Goal: Task Accomplishment & Management: Manage account settings

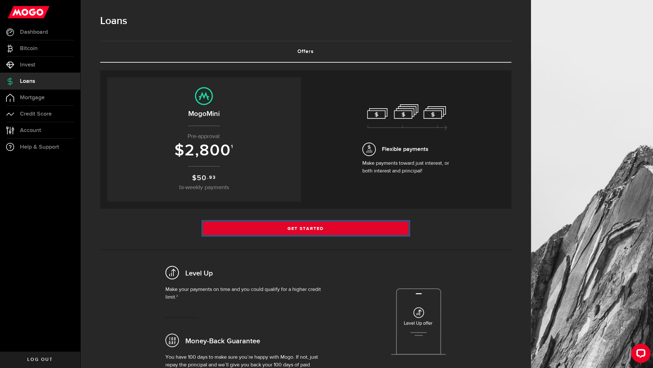
click at [313, 228] on link "Get Started" at bounding box center [306, 228] width 206 height 13
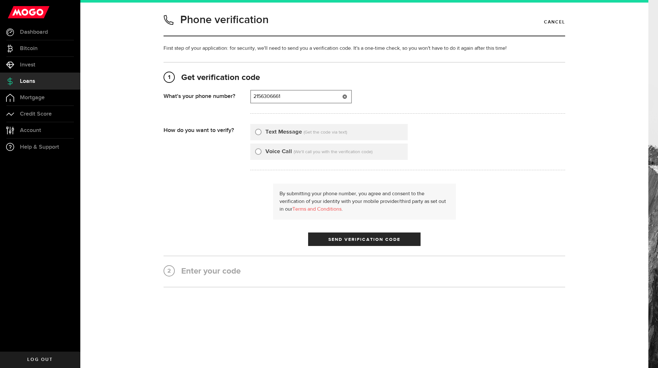
click at [305, 100] on input "2156306661" at bounding box center [301, 97] width 100 height 12
type input "2495065193"
click at [274, 133] on label "Text Message" at bounding box center [283, 132] width 37 height 9
click at [261, 133] on input "Text Message" at bounding box center [258, 131] width 6 height 6
radio input "true"
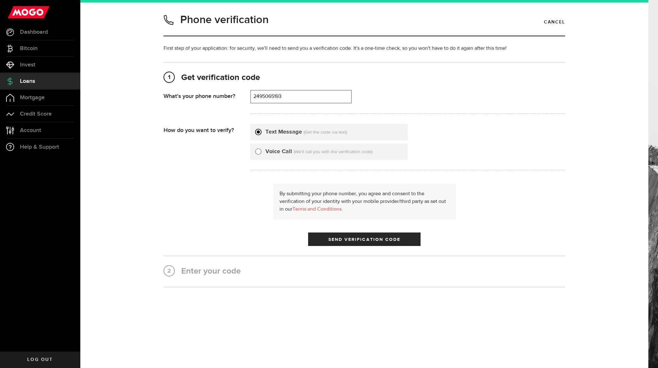
click at [272, 153] on label "Voice Call" at bounding box center [278, 151] width 27 height 9
click at [261, 153] on input "Voice Call" at bounding box center [258, 150] width 6 height 6
radio input "true"
click at [374, 241] on span "Send Verification Code" at bounding box center [364, 239] width 72 height 4
click at [295, 98] on input "2495065193" at bounding box center [301, 97] width 100 height 12
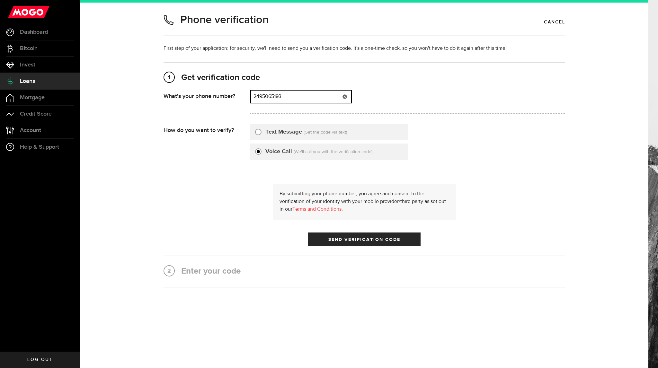
click at [295, 98] on input "2495065193" at bounding box center [301, 97] width 100 height 12
click at [295, 97] on input "2495065193" at bounding box center [301, 97] width 100 height 12
type input "2495065193"
click at [258, 132] on input "Text Message" at bounding box center [258, 131] width 6 height 6
radio input "true"
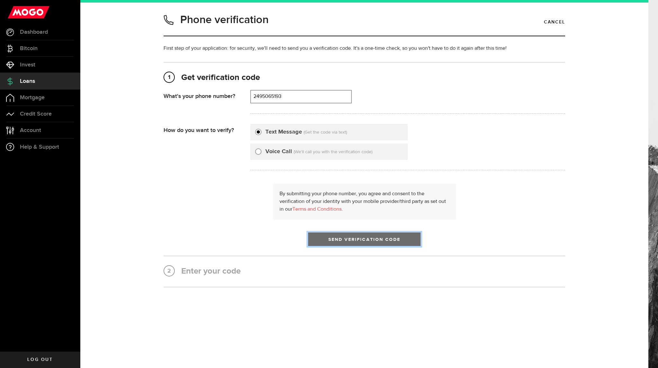
click at [357, 242] on button "Send Verification Code" at bounding box center [364, 239] width 112 height 13
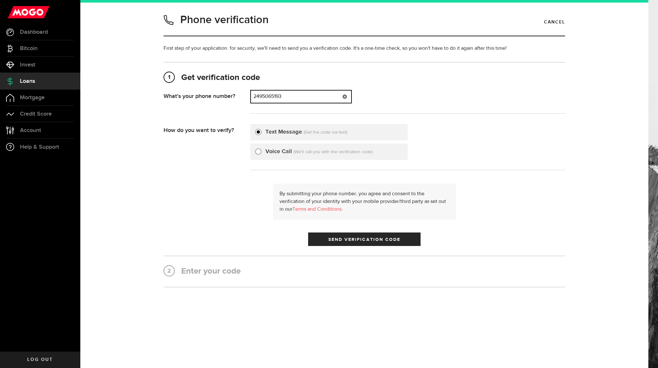
click at [286, 99] on input "2495065193" at bounding box center [301, 97] width 100 height 12
type input "6477228271"
click at [31, 128] on span "Account" at bounding box center [30, 131] width 21 height 6
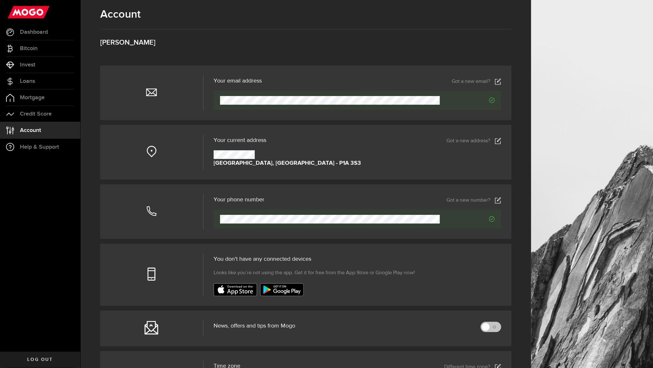
click at [500, 199] on use at bounding box center [498, 200] width 6 height 6
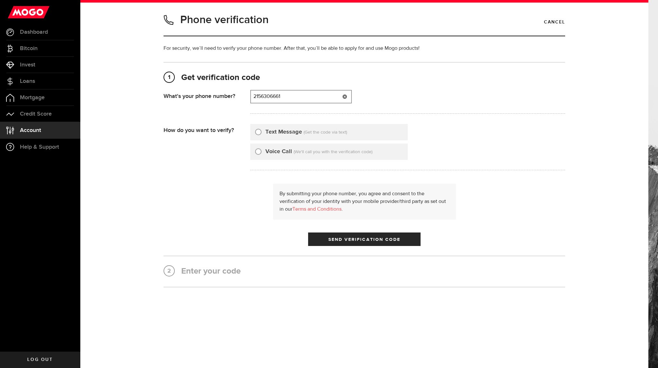
click at [278, 99] on input "2156306661" at bounding box center [301, 97] width 100 height 12
type input "6477228271"
click at [264, 134] on div "Text Message" at bounding box center [278, 132] width 47 height 9
click at [256, 131] on input "Text Message" at bounding box center [258, 131] width 6 height 6
radio input "true"
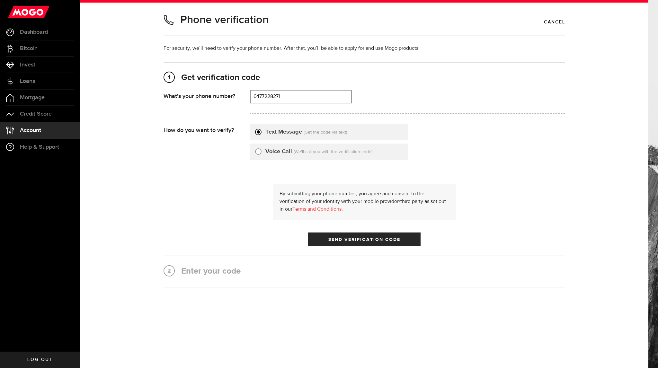
click at [256, 152] on input "Voice Call" at bounding box center [258, 150] width 6 height 6
radio input "true"
click at [261, 132] on input "Text Message" at bounding box center [258, 131] width 6 height 6
radio input "true"
click at [353, 238] on span "Send Verification Code" at bounding box center [364, 239] width 72 height 4
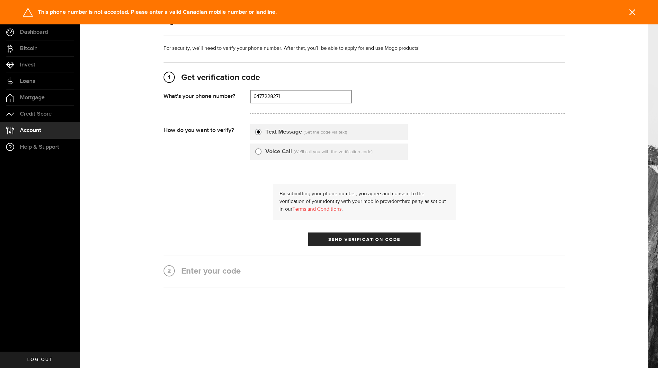
click at [249, 152] on div "How do you want to verify?" at bounding box center [206, 149] width 87 height 50
click at [260, 151] on input "Voice Call" at bounding box center [258, 150] width 6 height 6
radio input "true"
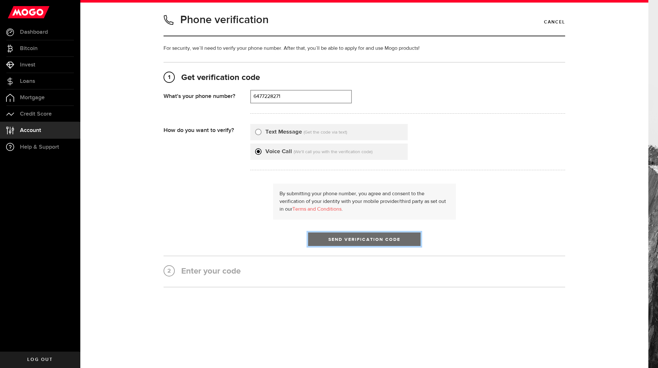
click at [354, 239] on span "Send Verification Code" at bounding box center [364, 239] width 72 height 4
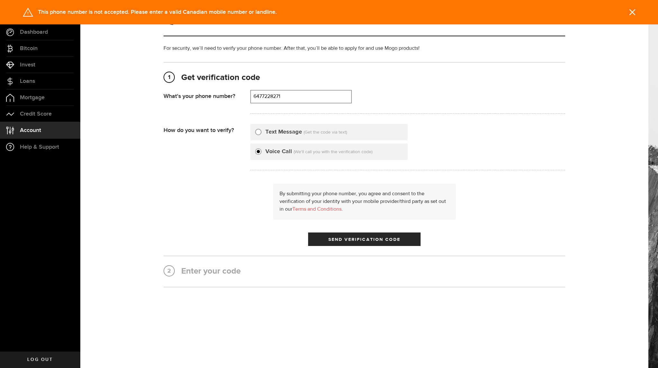
type input "6477228271"
